Goal: Task Accomplishment & Management: Manage account settings

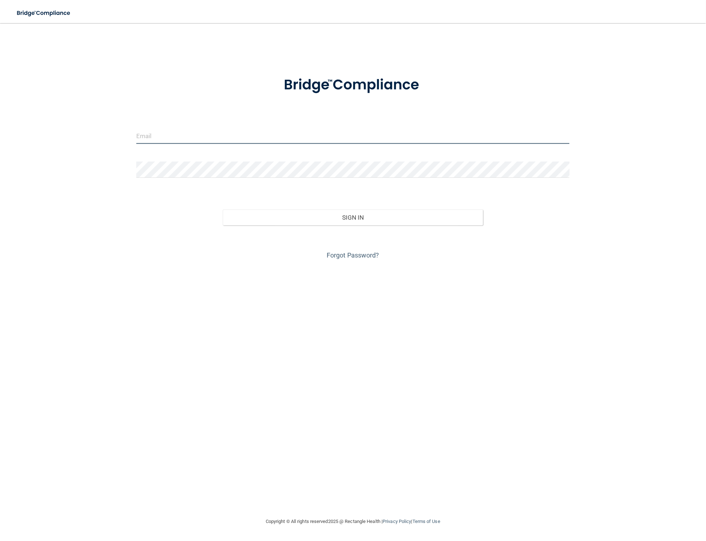
drag, startPoint x: 213, startPoint y: 128, endPoint x: 208, endPoint y: 135, distance: 8.5
click at [213, 130] on input "email" at bounding box center [353, 136] width 434 height 16
type input "[PERSON_NAME][EMAIL_ADDRESS][DOMAIN_NAME]"
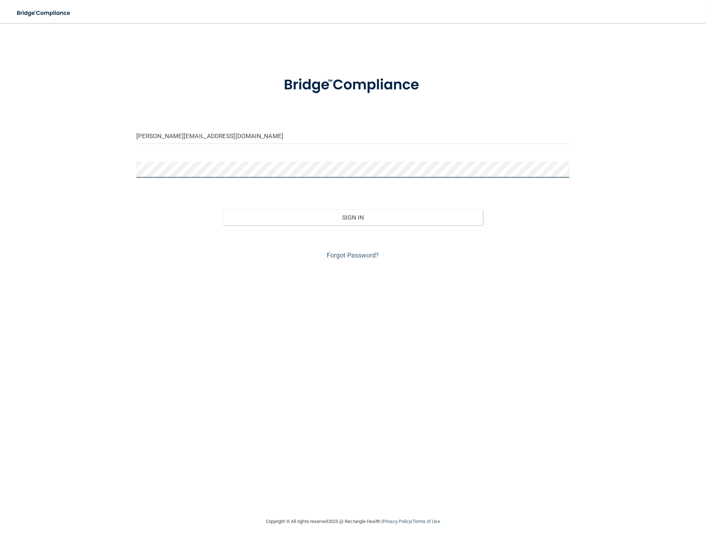
click at [223, 210] on button "Sign In" at bounding box center [353, 218] width 260 height 16
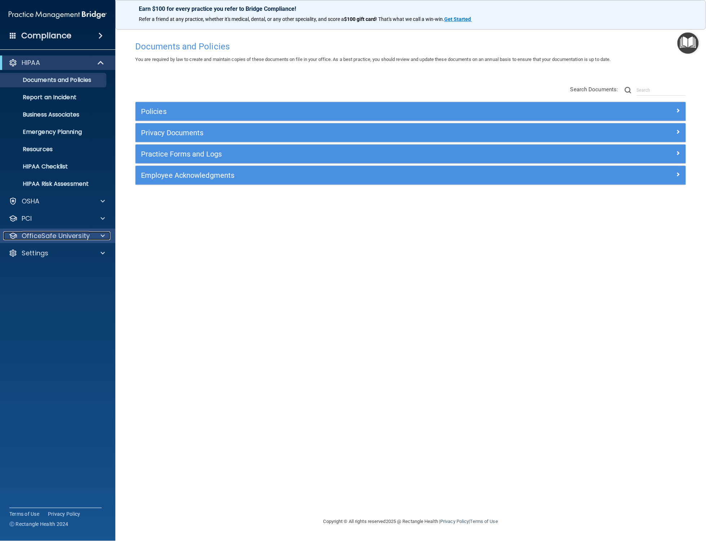
click at [71, 238] on p "OfficeSafe University" at bounding box center [56, 236] width 68 height 9
click at [70, 248] on link "HIPAA Training" at bounding box center [50, 253] width 114 height 14
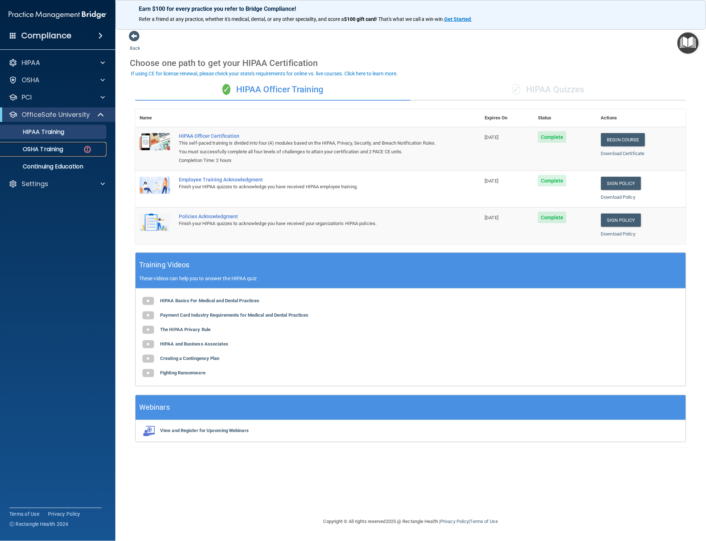
click at [57, 151] on p "OSHA Training" at bounding box center [34, 149] width 58 height 7
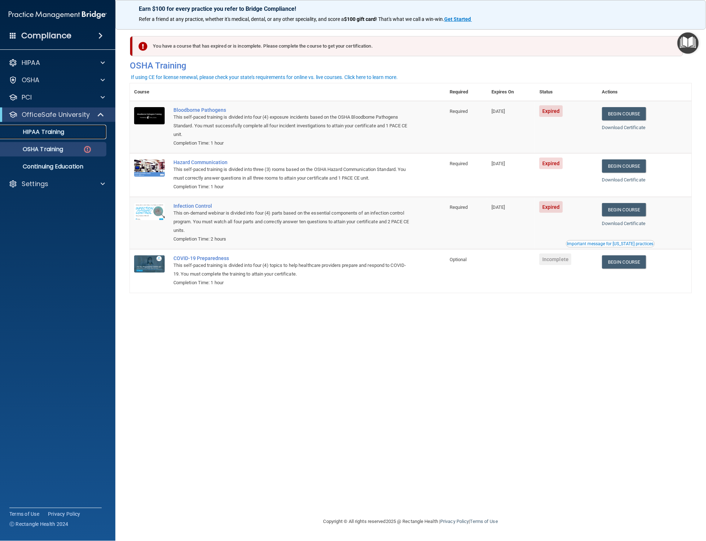
click at [33, 132] on p "HIPAA Training" at bounding box center [35, 131] width 60 height 7
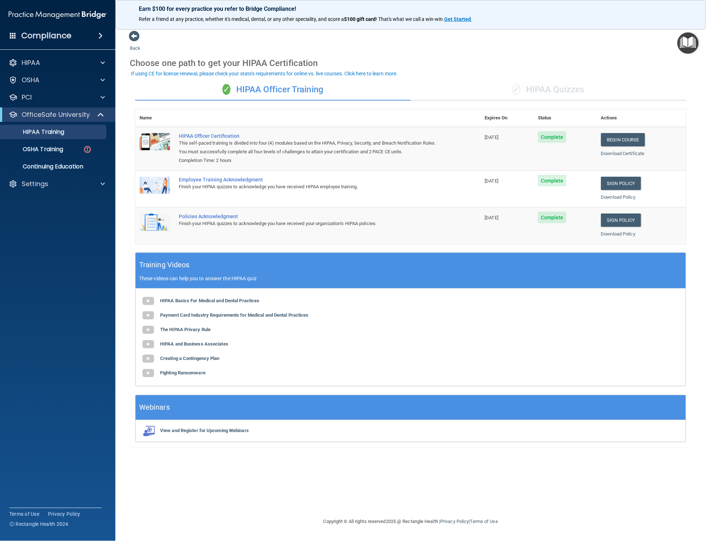
click at [10, 35] on span at bounding box center [13, 35] width 6 height 6
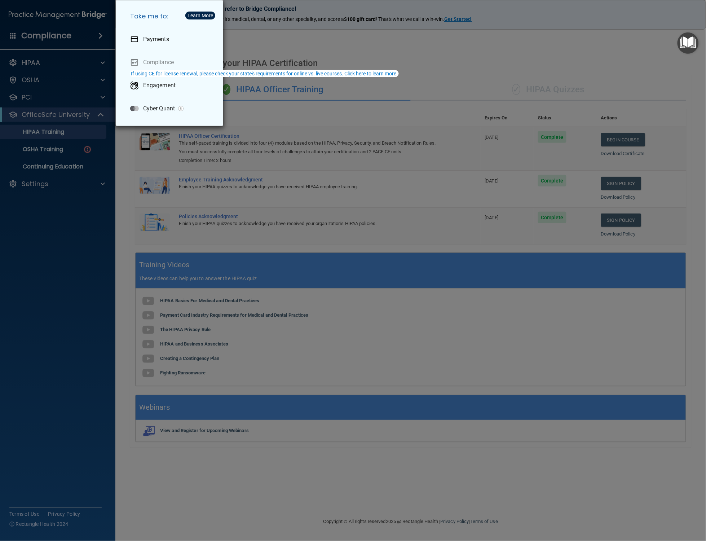
click at [327, 41] on div "Take me to: Payments Compliance Engagement Cyber Quant" at bounding box center [353, 270] width 706 height 541
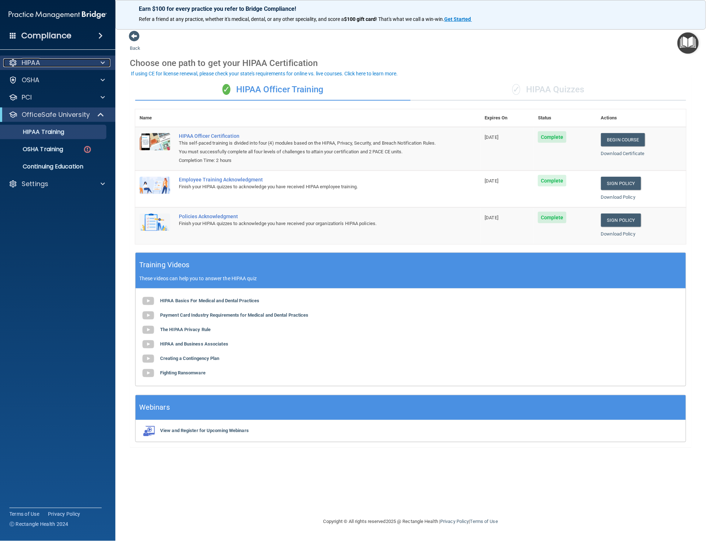
click at [43, 63] on div "HIPAA" at bounding box center [47, 62] width 89 height 9
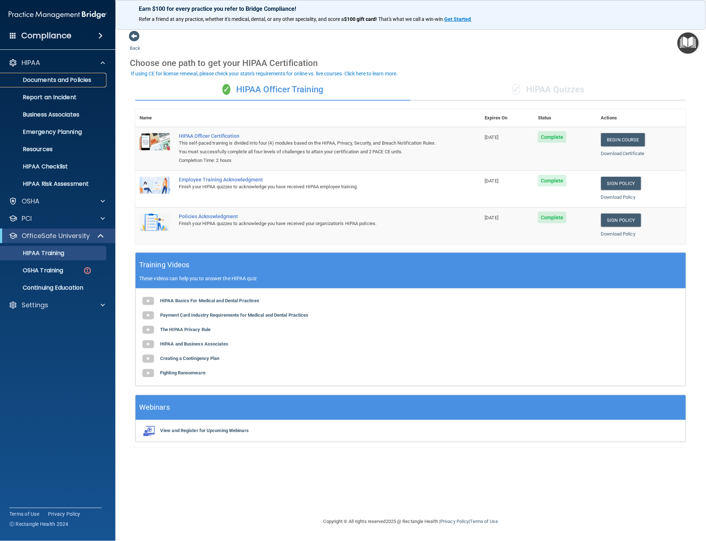
click at [58, 76] on p "Documents and Policies" at bounding box center [54, 79] width 98 height 7
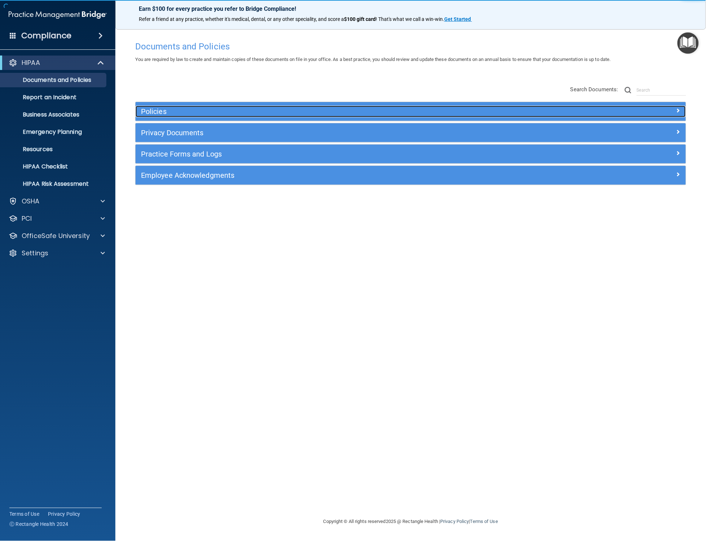
click at [172, 109] on h5 "Policies" at bounding box center [342, 111] width 402 height 8
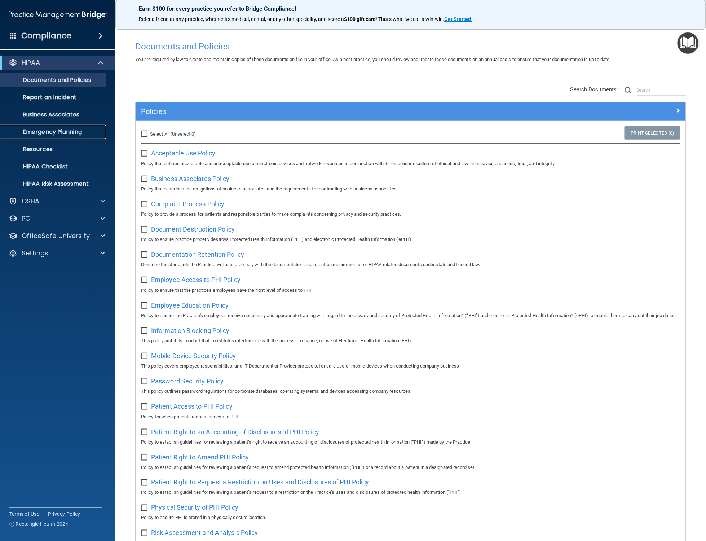
click at [61, 130] on p "Emergency Planning" at bounding box center [54, 131] width 98 height 7
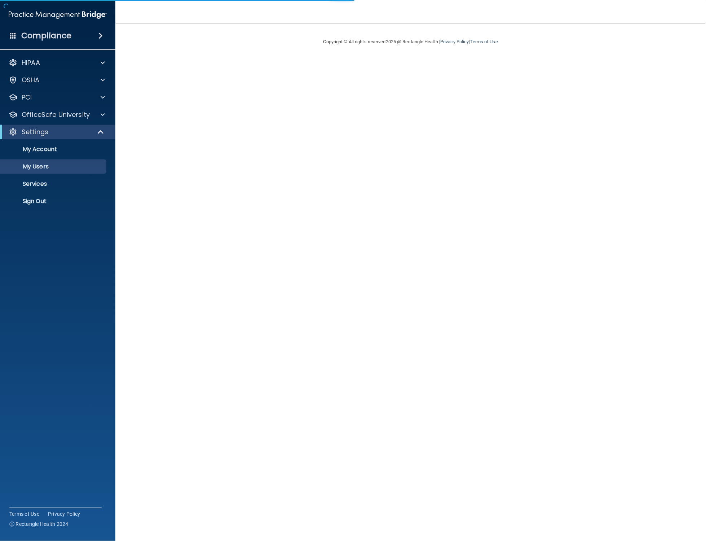
select select "20"
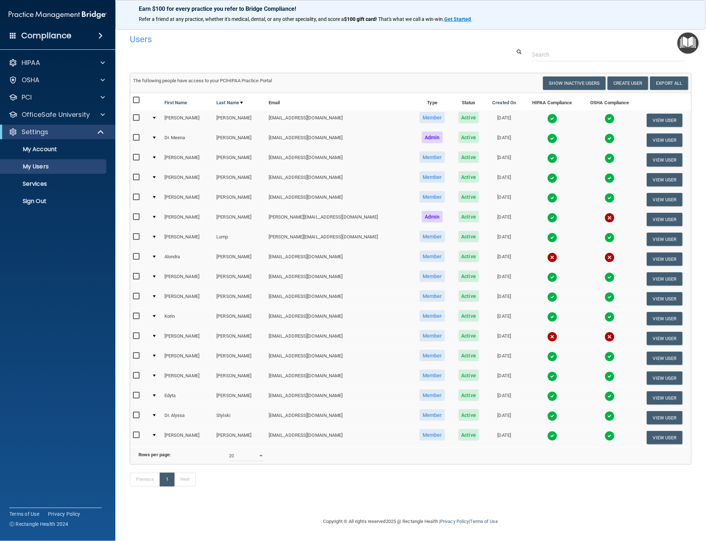
click at [14, 35] on span at bounding box center [13, 35] width 6 height 6
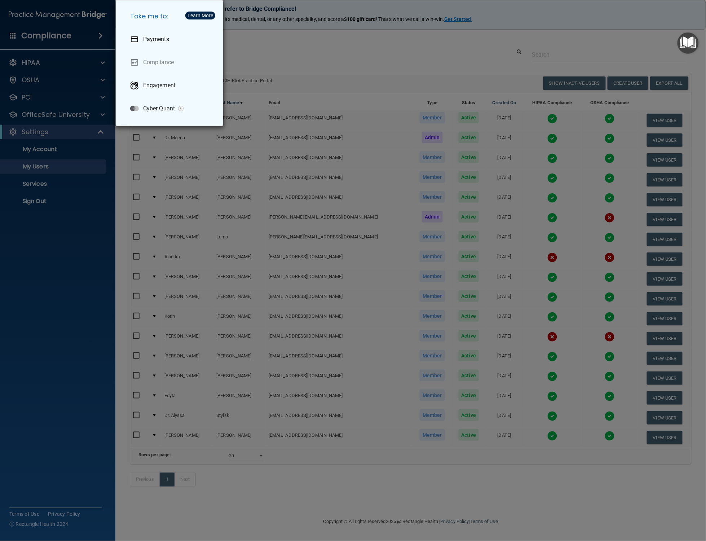
drag, startPoint x: 263, startPoint y: 45, endPoint x: 250, endPoint y: 45, distance: 12.3
click at [263, 45] on div "Take me to: Payments Compliance Engagement Cyber Quant" at bounding box center [353, 270] width 706 height 541
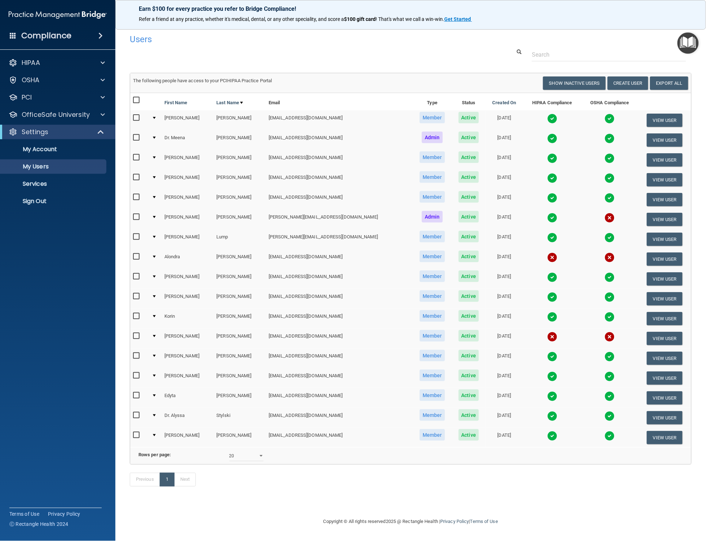
click at [101, 37] on span at bounding box center [100, 35] width 4 height 9
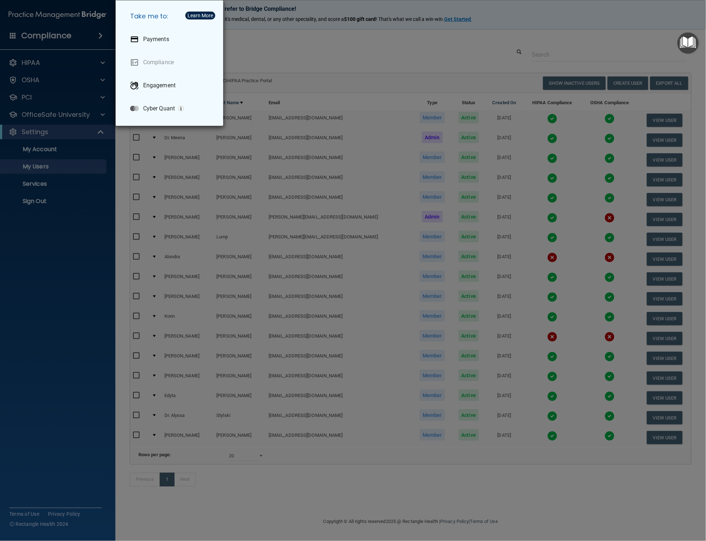
click at [262, 52] on div "Take me to: Payments Compliance Engagement Cyber Quant" at bounding box center [353, 270] width 706 height 541
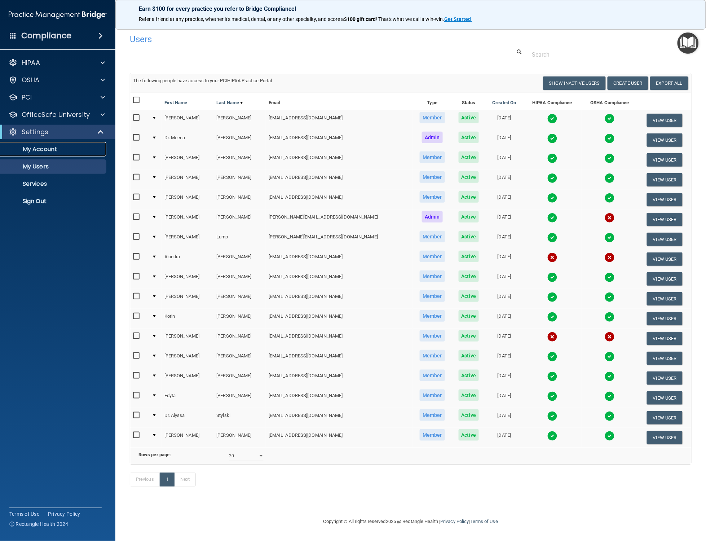
click at [28, 152] on p "My Account" at bounding box center [54, 149] width 98 height 7
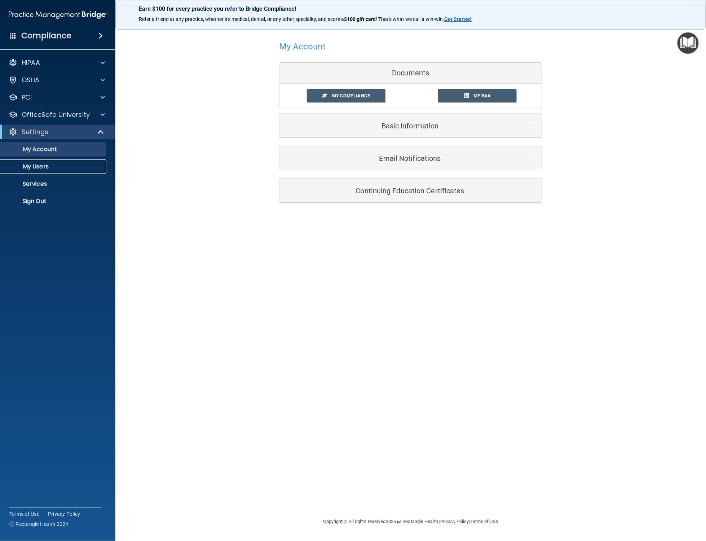
click at [32, 168] on p "My Users" at bounding box center [54, 166] width 98 height 7
select select "20"
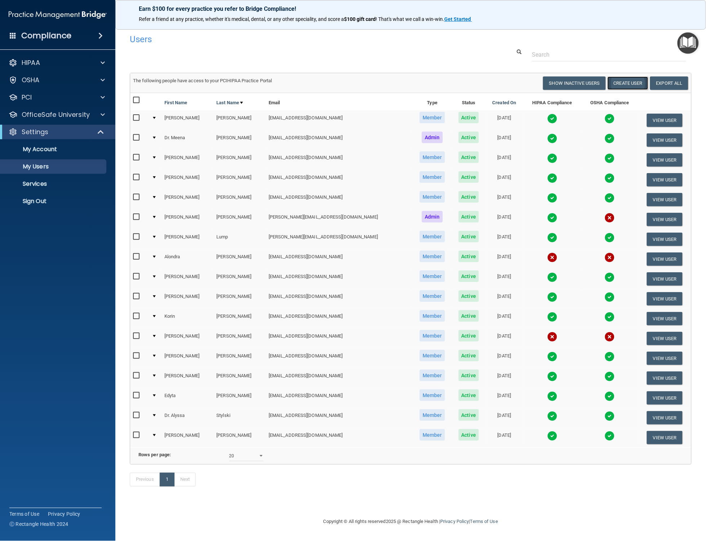
click at [632, 84] on button "Create User" at bounding box center [628, 82] width 41 height 13
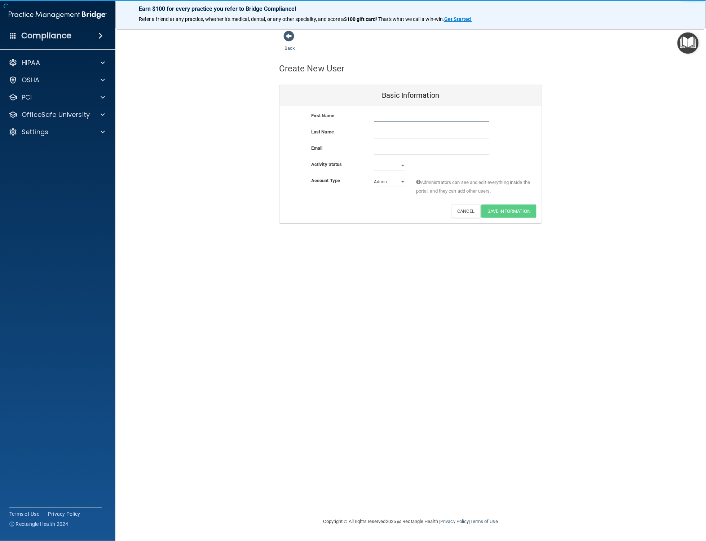
click at [417, 120] on input "text" at bounding box center [431, 116] width 115 height 11
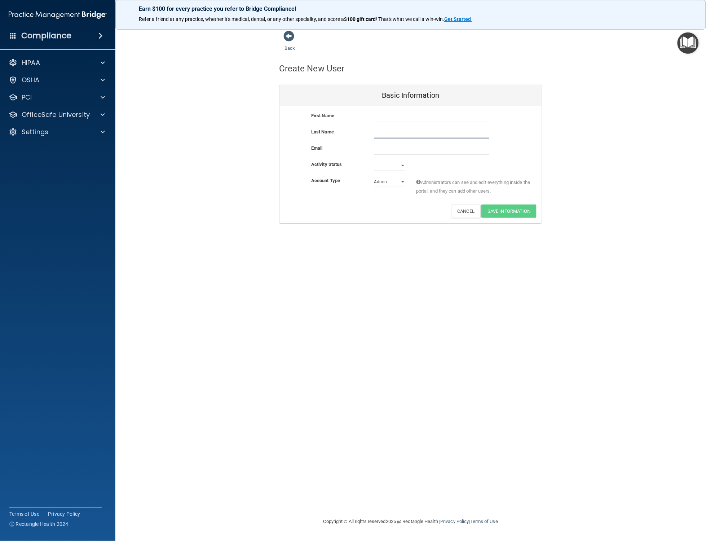
click at [404, 132] on input "text" at bounding box center [431, 133] width 115 height 11
click at [392, 151] on input "email" at bounding box center [431, 149] width 115 height 11
click at [386, 166] on select "Active Inactive" at bounding box center [389, 165] width 31 height 11
click at [388, 183] on select "Admin Member" at bounding box center [389, 181] width 31 height 11
click at [459, 213] on button "Cancel" at bounding box center [466, 211] width 29 height 13
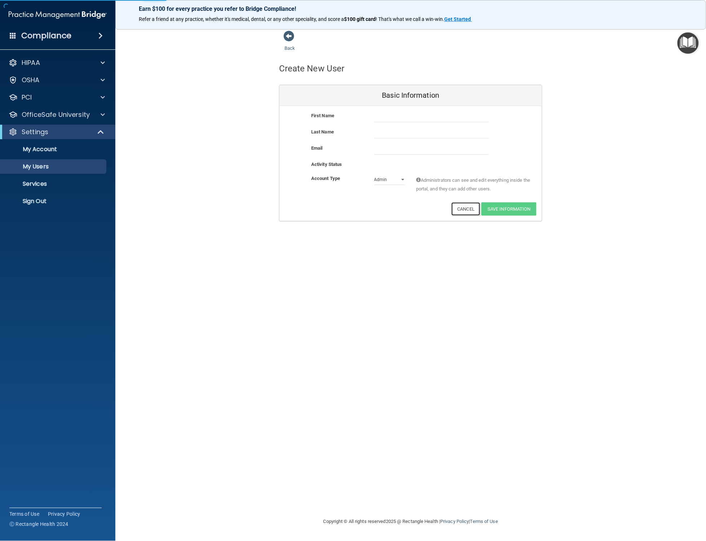
click at [460, 212] on button "Cancel" at bounding box center [466, 208] width 29 height 13
select select "20"
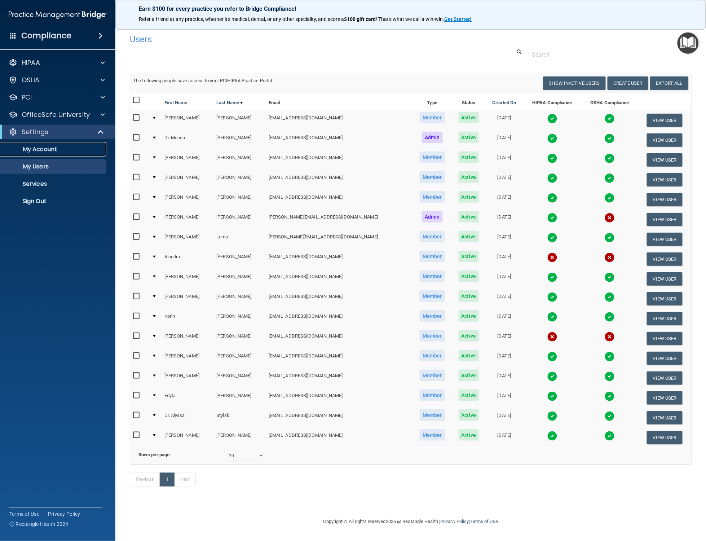
click at [63, 146] on p "My Account" at bounding box center [54, 149] width 98 height 7
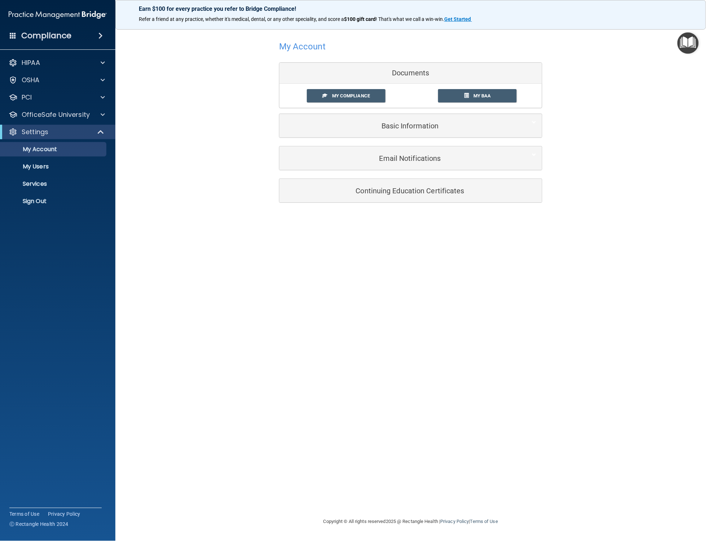
click at [52, 39] on h4 "Compliance" at bounding box center [46, 36] width 50 height 10
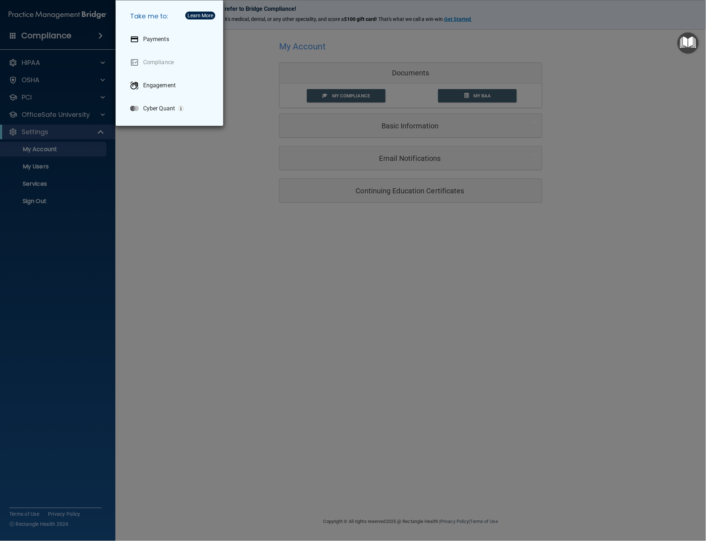
click at [23, 35] on div "Take me to: Payments Compliance Engagement Cyber Quant" at bounding box center [353, 270] width 706 height 541
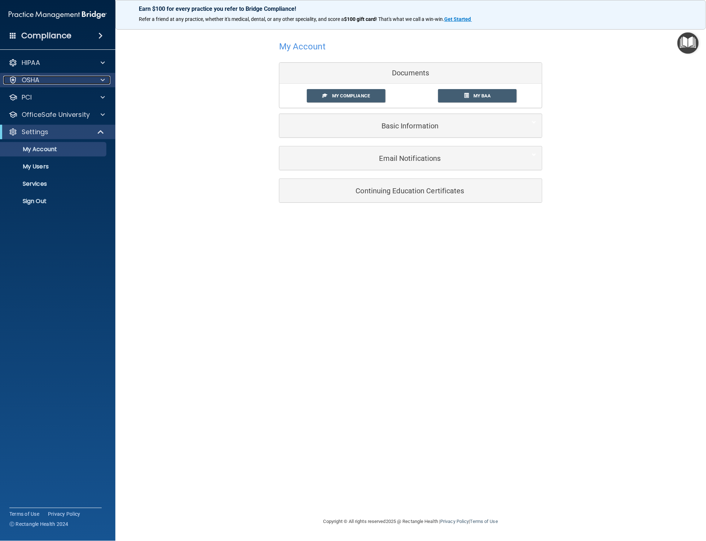
click at [28, 82] on p "OSHA" at bounding box center [31, 80] width 18 height 9
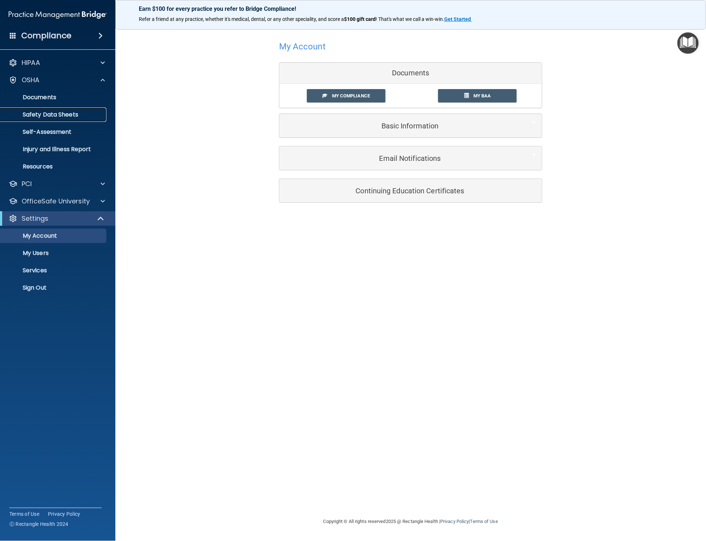
click at [45, 114] on p "Safety Data Sheets" at bounding box center [54, 114] width 98 height 7
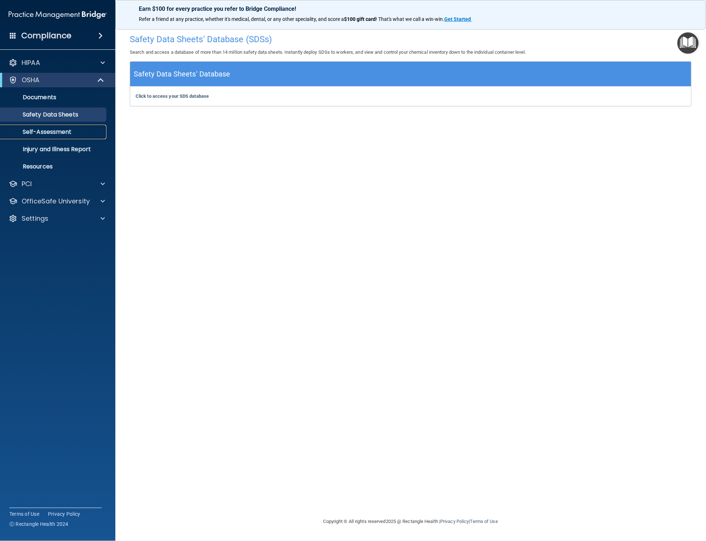
click at [46, 135] on p "Self-Assessment" at bounding box center [54, 131] width 98 height 7
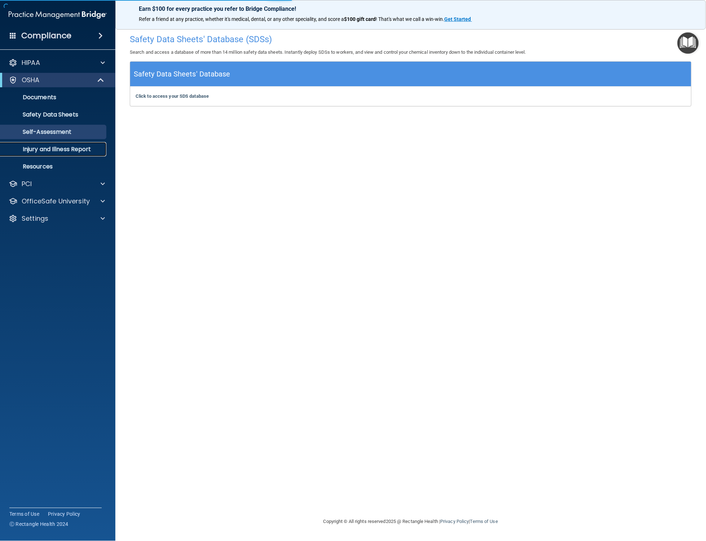
click at [67, 149] on p "Injury and Illness Report" at bounding box center [54, 149] width 98 height 7
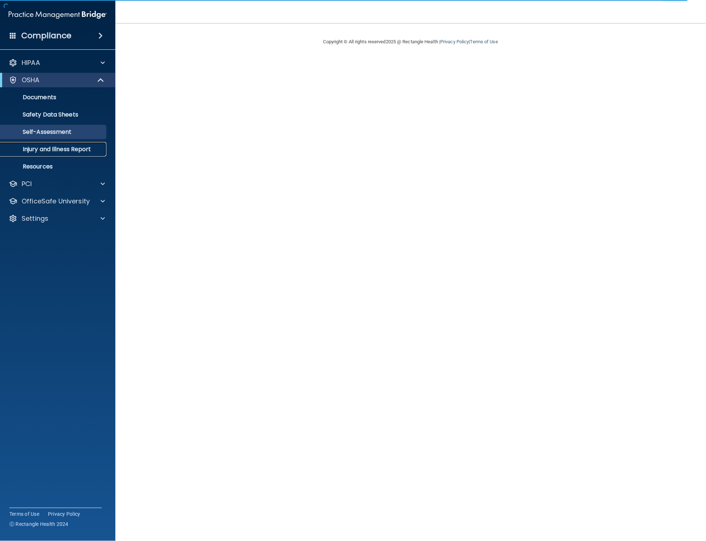
click at [49, 148] on p "Injury and Illness Report" at bounding box center [54, 149] width 98 height 7
